Goal: Transaction & Acquisition: Book appointment/travel/reservation

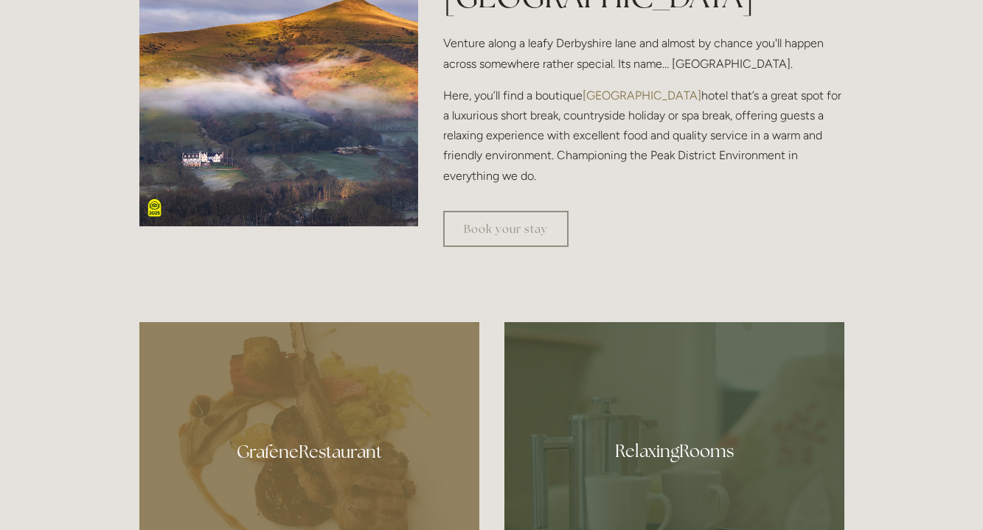
scroll to position [575, 0]
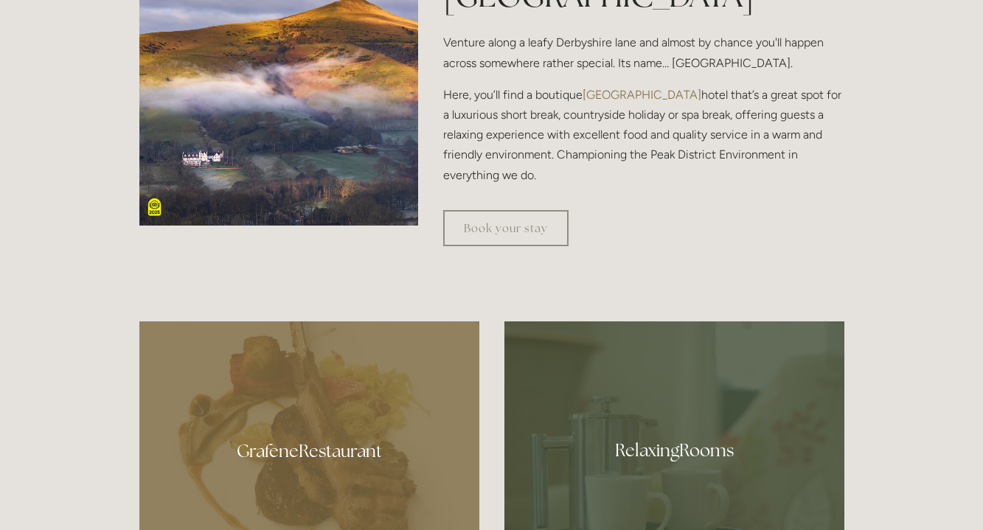
click at [364, 449] on div at bounding box center [309, 446] width 340 height 249
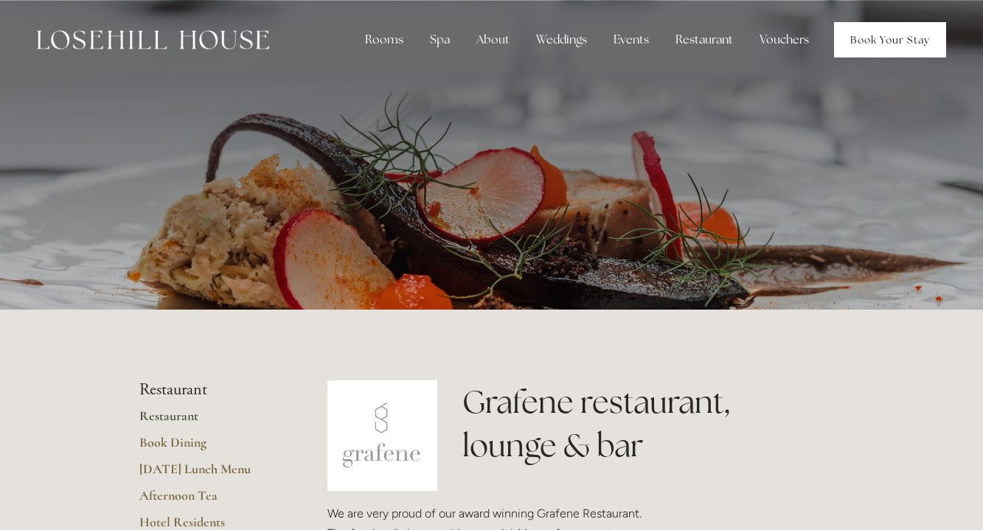
click at [880, 44] on link "Book Your Stay" at bounding box center [890, 39] width 112 height 35
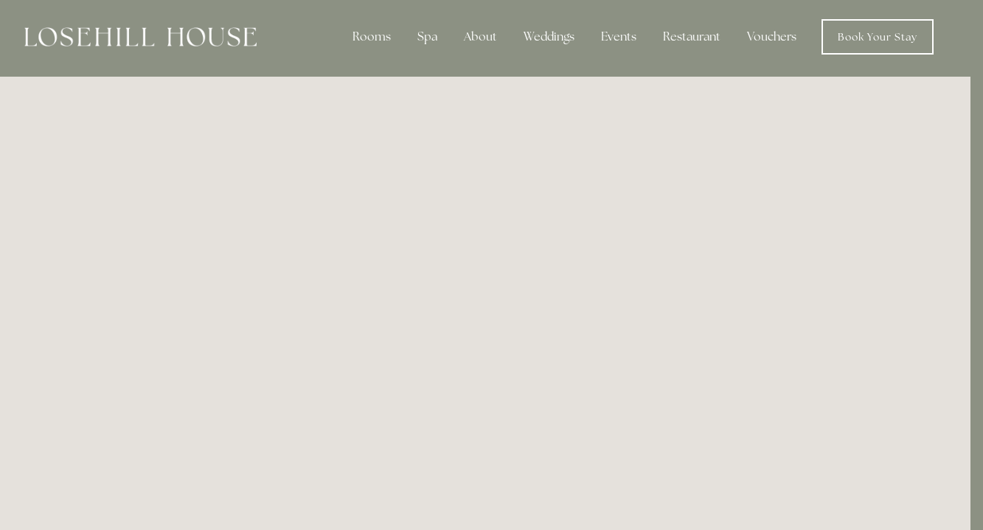
scroll to position [0, 13]
